Goal: Communication & Community: Connect with others

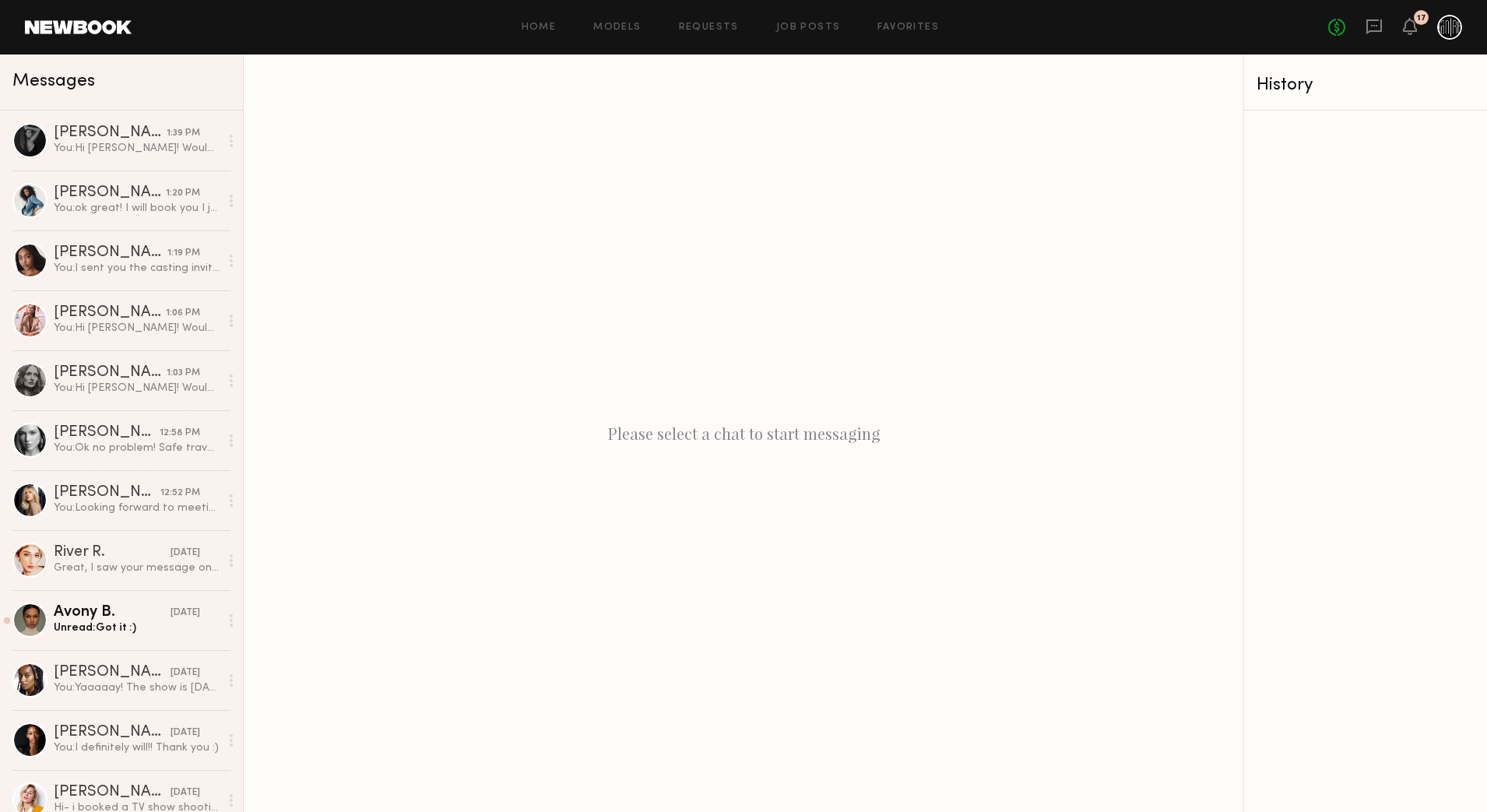
click at [1407, 15] on div "No fees up to $5,000 17" at bounding box center [1396, 28] width 134 height 25
click at [1412, 20] on icon at bounding box center [1411, 26] width 13 height 11
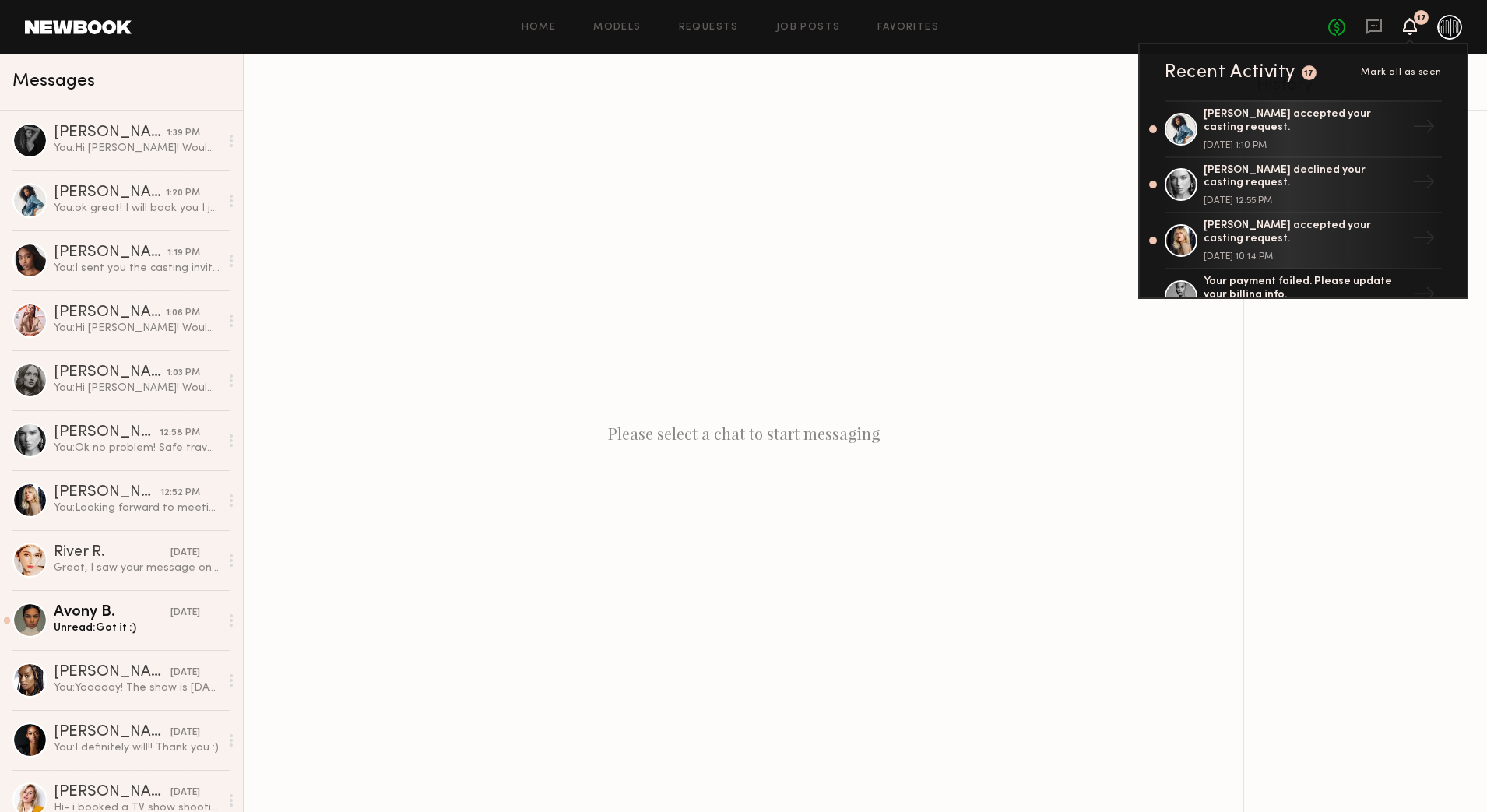
click at [987, 151] on div "Please select a chat to start messaging" at bounding box center [744, 433] width 1000 height 758
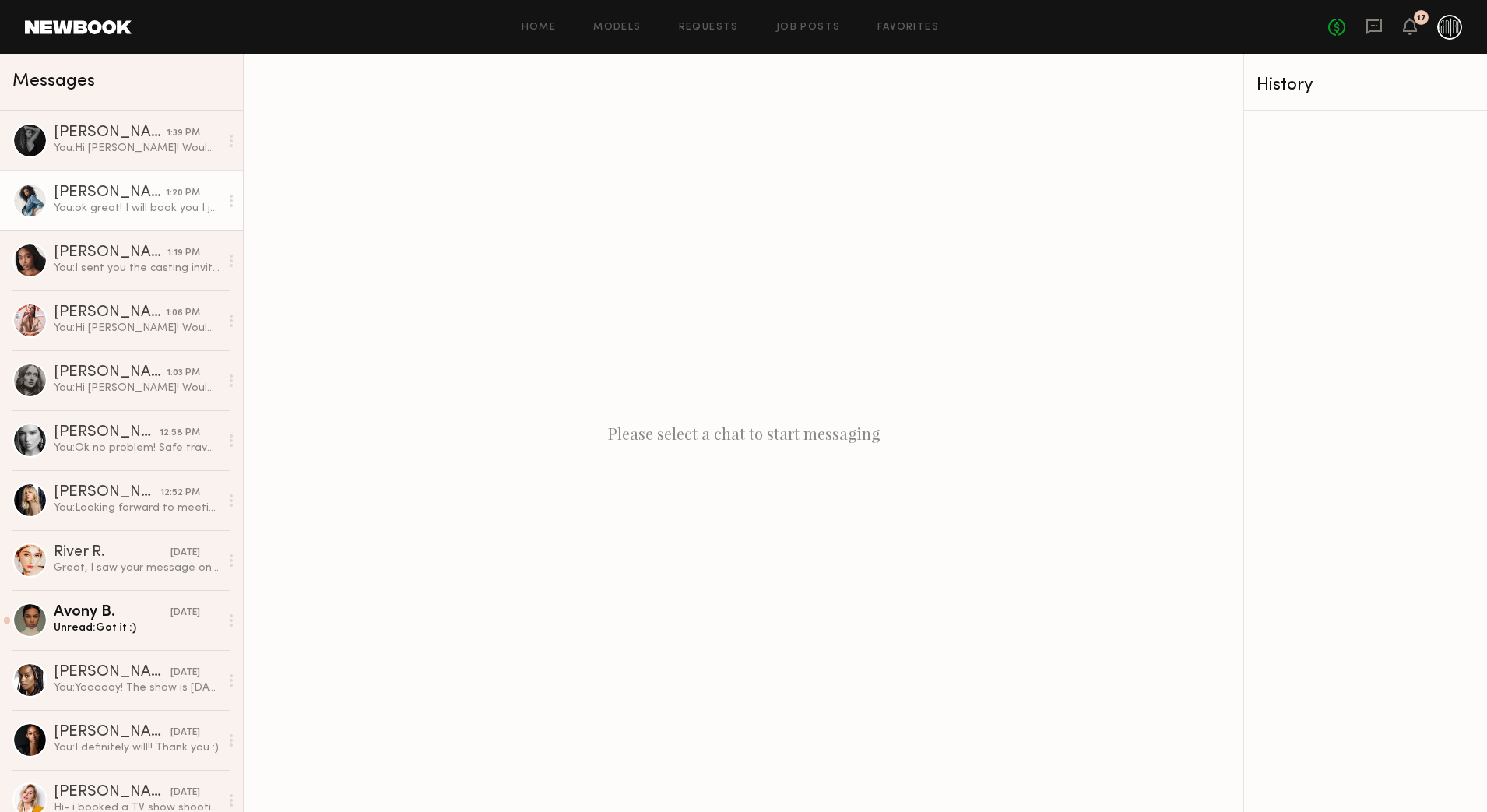
click at [95, 203] on div "You: ok great! I will book you I just can't send address or phone number in the…" at bounding box center [136, 208] width 166 height 15
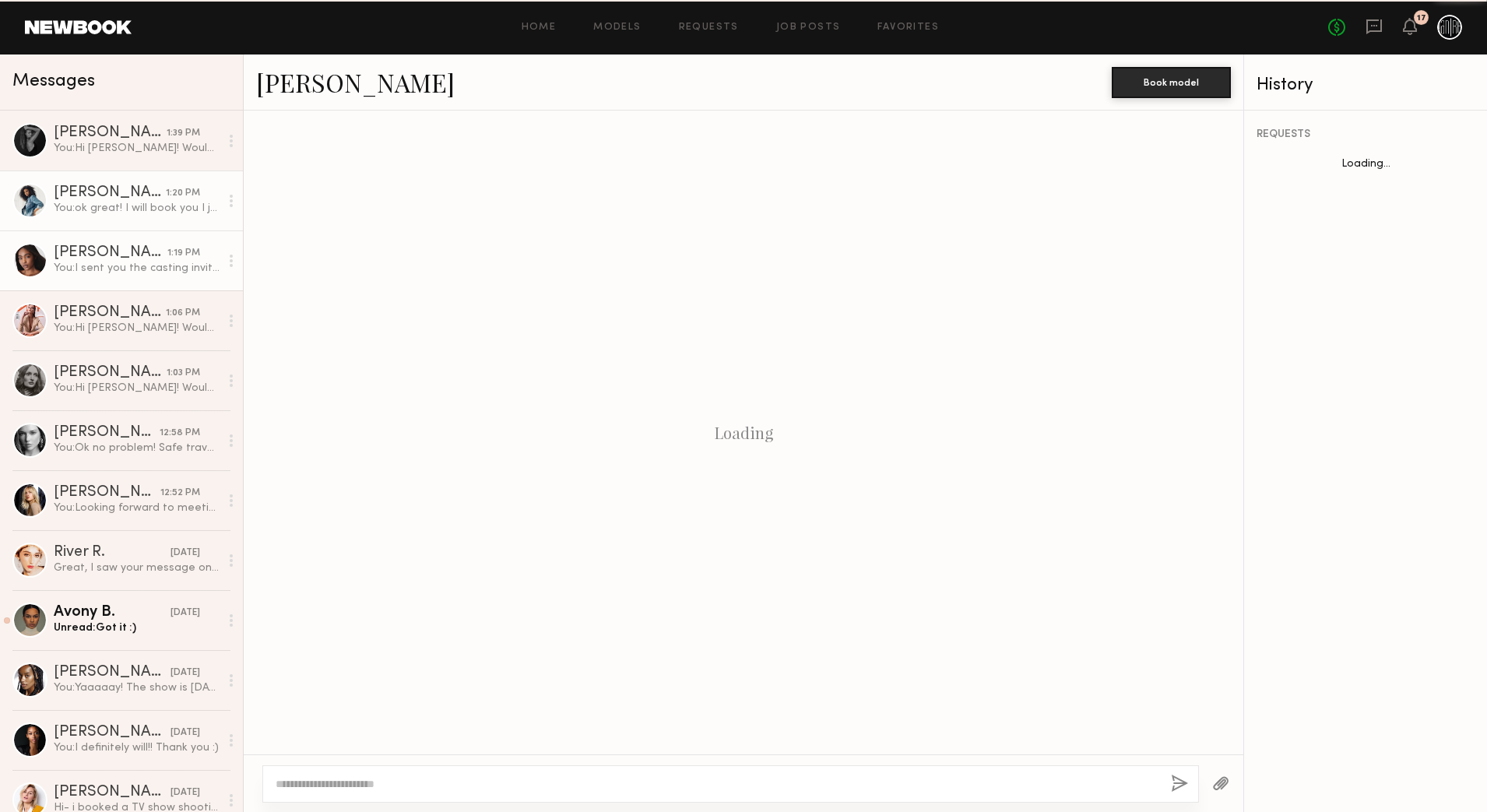
scroll to position [804, 0]
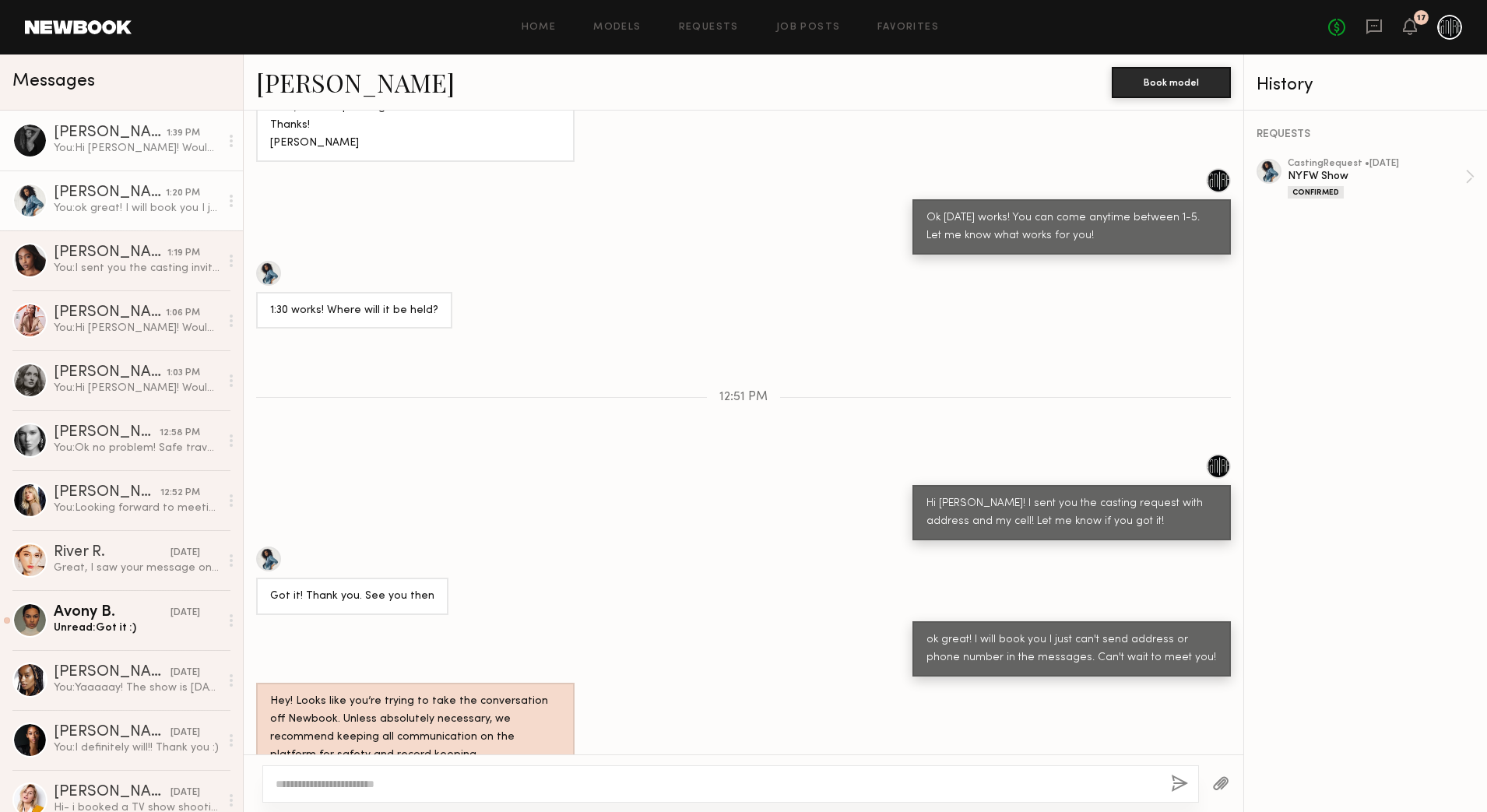
click at [86, 159] on link "[PERSON_NAME] 1:39 PM You: Hi [PERSON_NAME]! Would love to have you for my show…" at bounding box center [121, 140] width 243 height 60
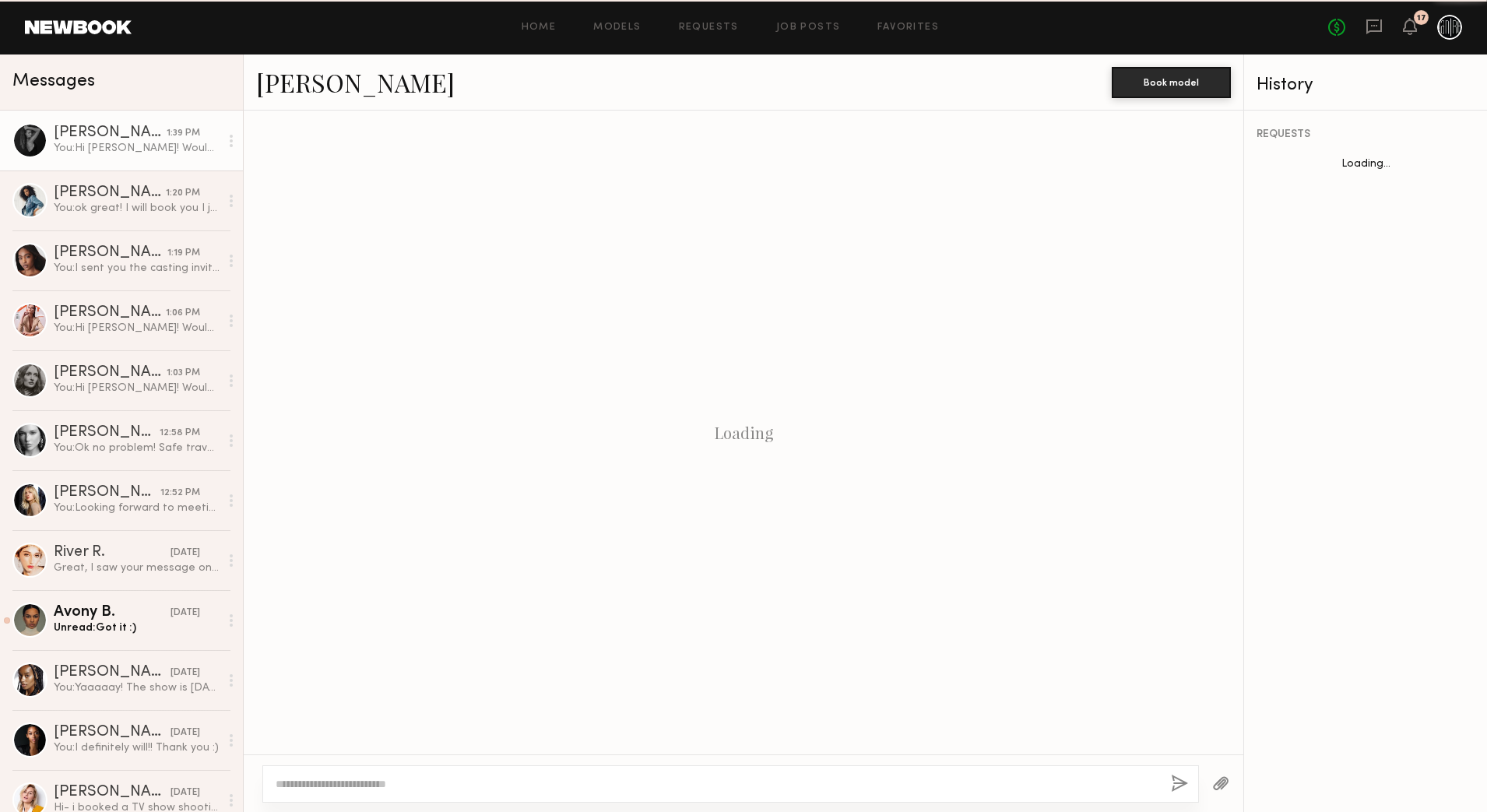
scroll to position [43, 0]
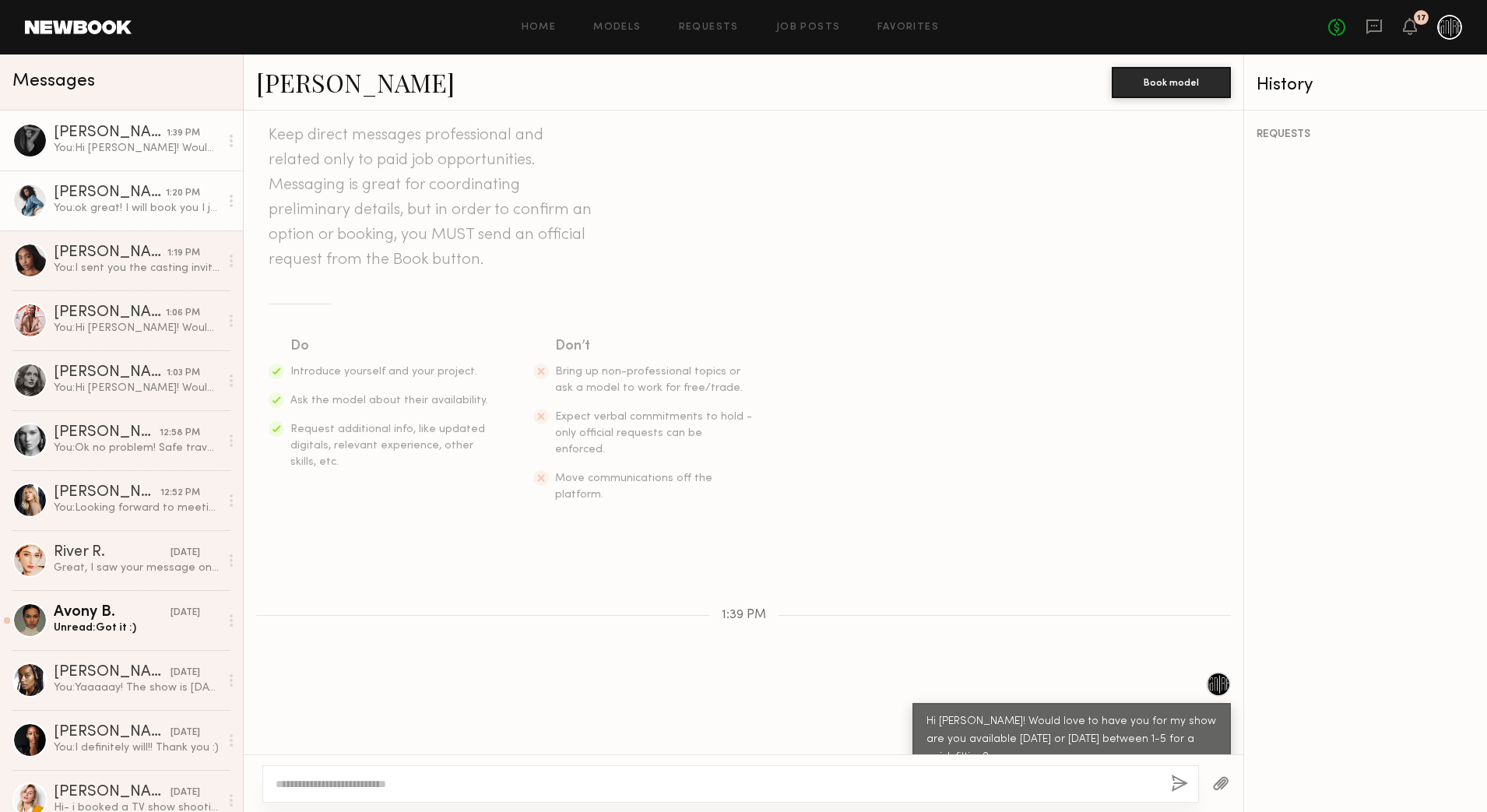
drag, startPoint x: 99, startPoint y: 196, endPoint x: 98, endPoint y: 223, distance: 27.0
click at [99, 198] on div "[PERSON_NAME]" at bounding box center [110, 193] width 112 height 16
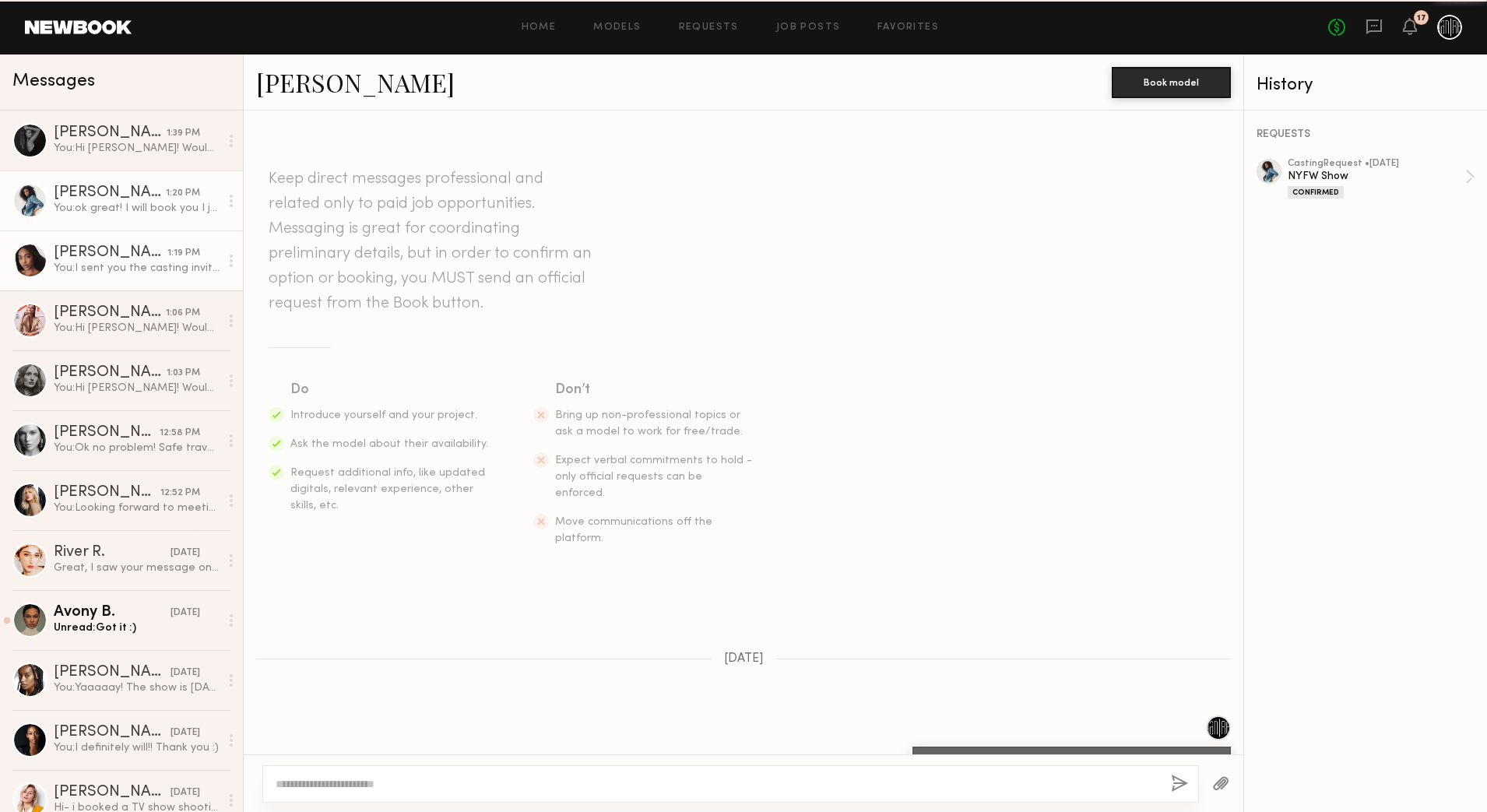
scroll to position [804, 0]
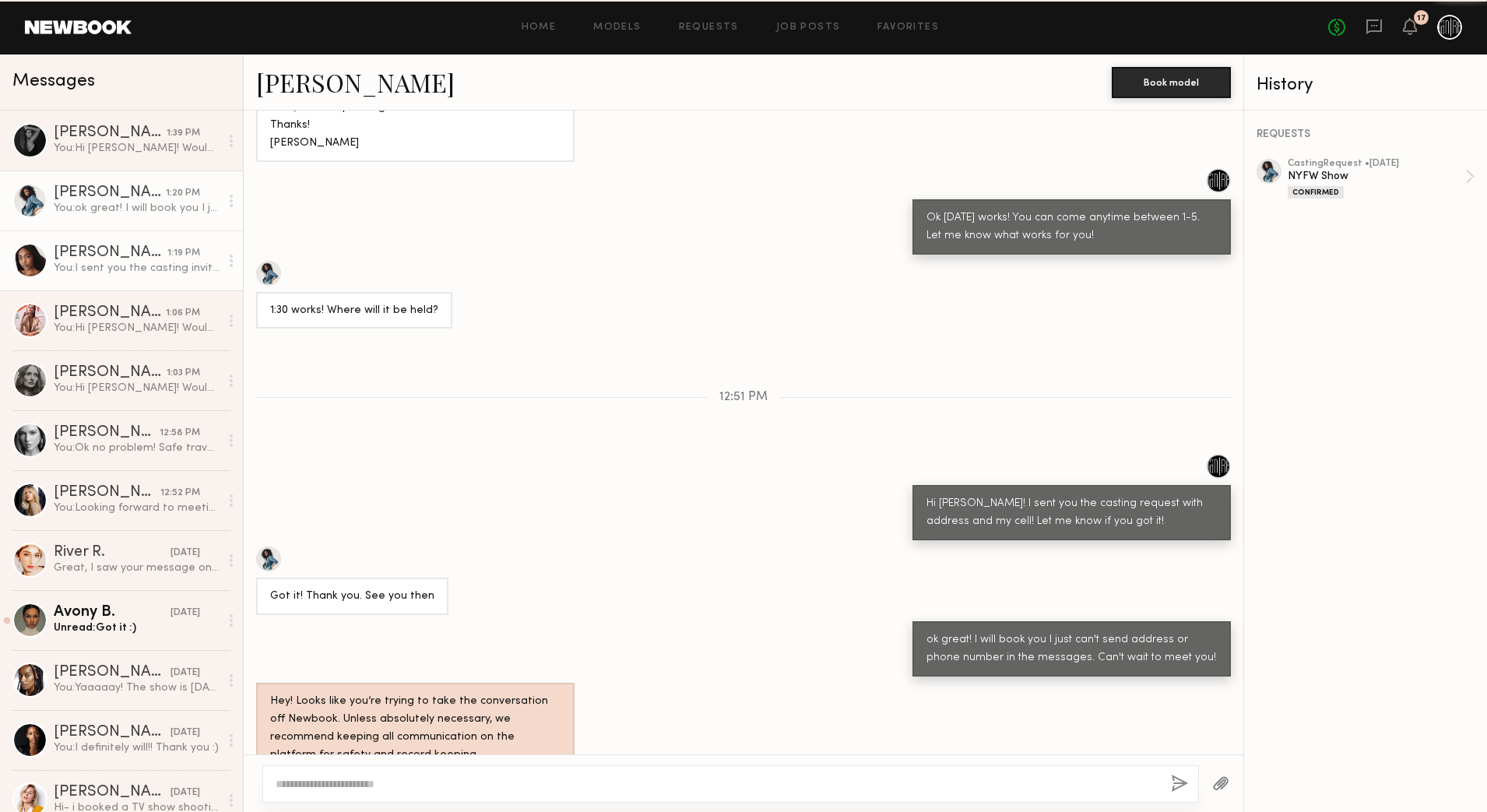
click at [97, 232] on link "[PERSON_NAME] 1:19 PM You: I sent you the casting invite with the address on it…" at bounding box center [121, 260] width 243 height 60
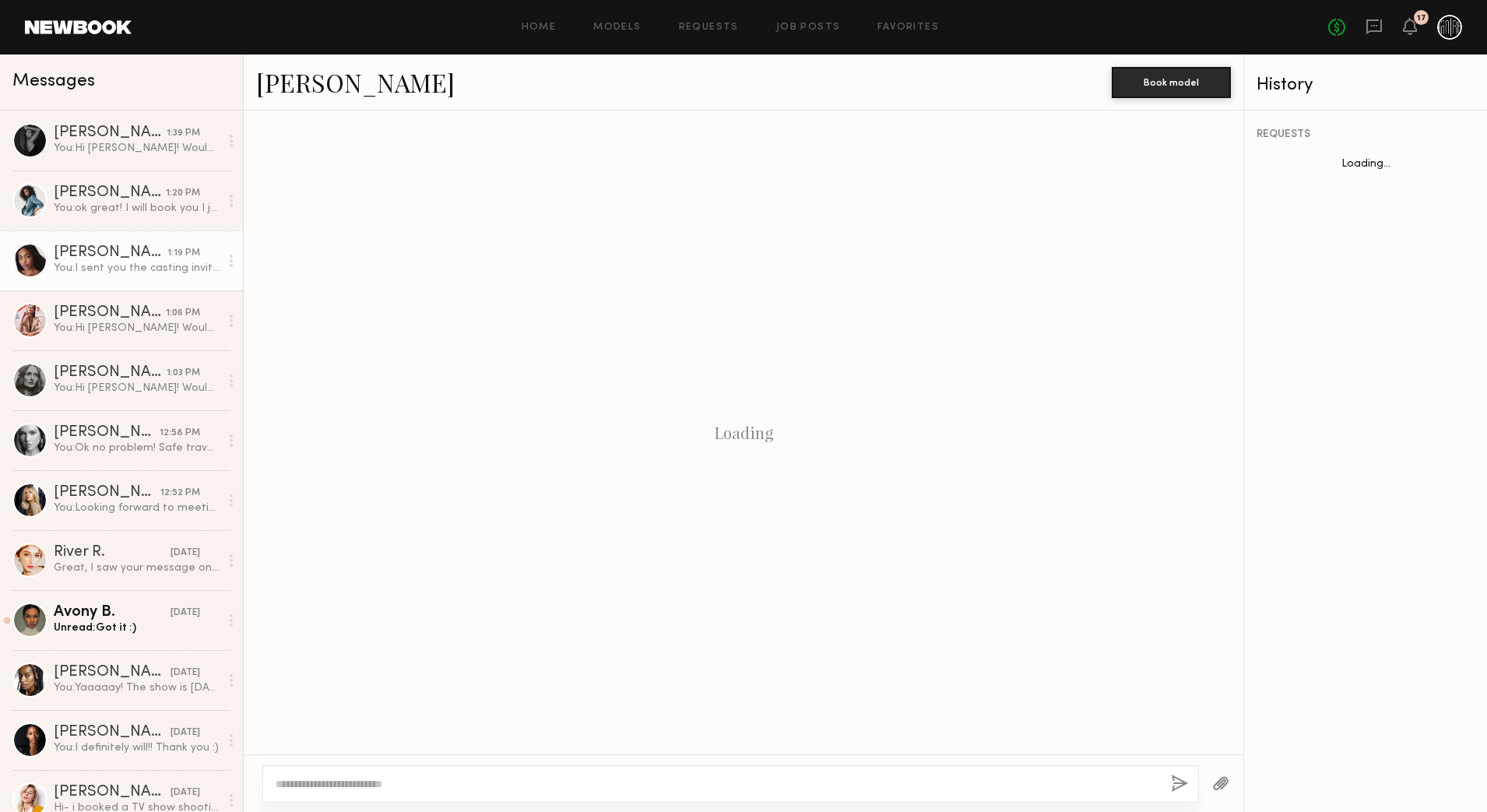
scroll to position [88, 0]
